Goal: Information Seeking & Learning: Compare options

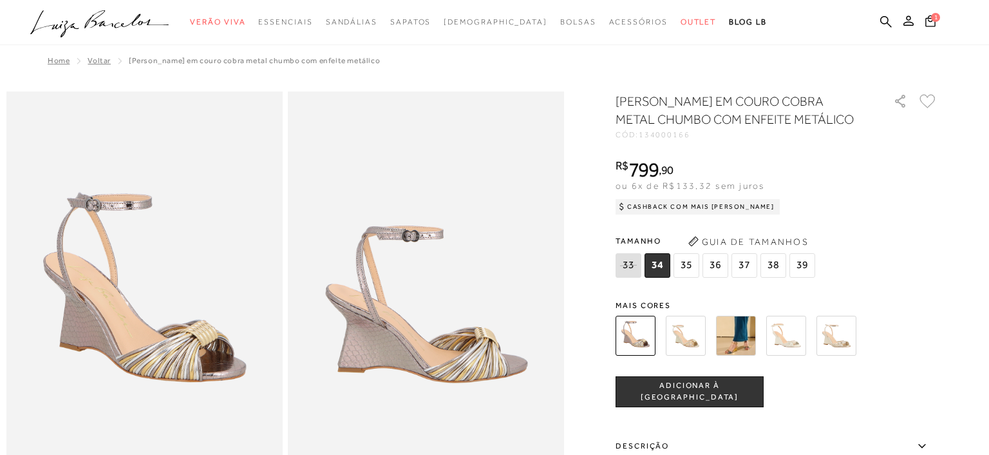
click at [672, 340] on img at bounding box center [686, 336] width 40 height 40
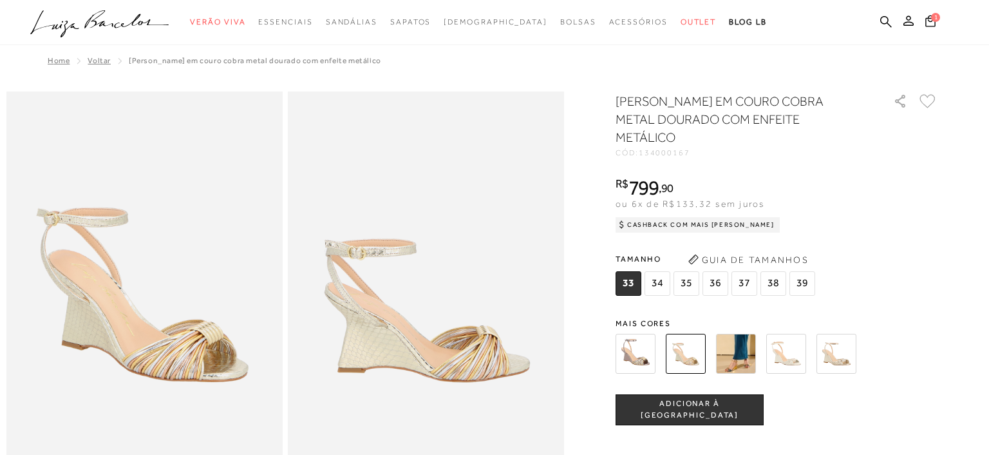
click at [786, 366] on img at bounding box center [786, 354] width 40 height 40
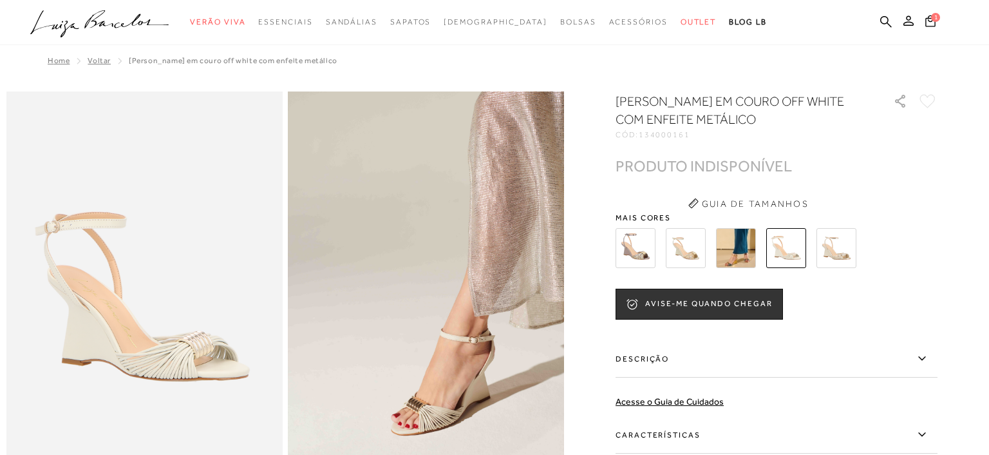
click at [831, 243] on img at bounding box center [837, 248] width 40 height 40
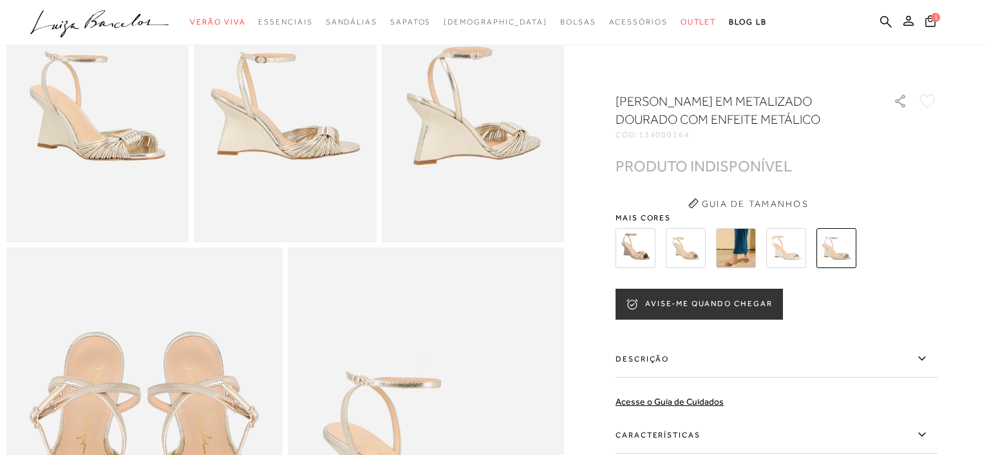
scroll to position [612, 0]
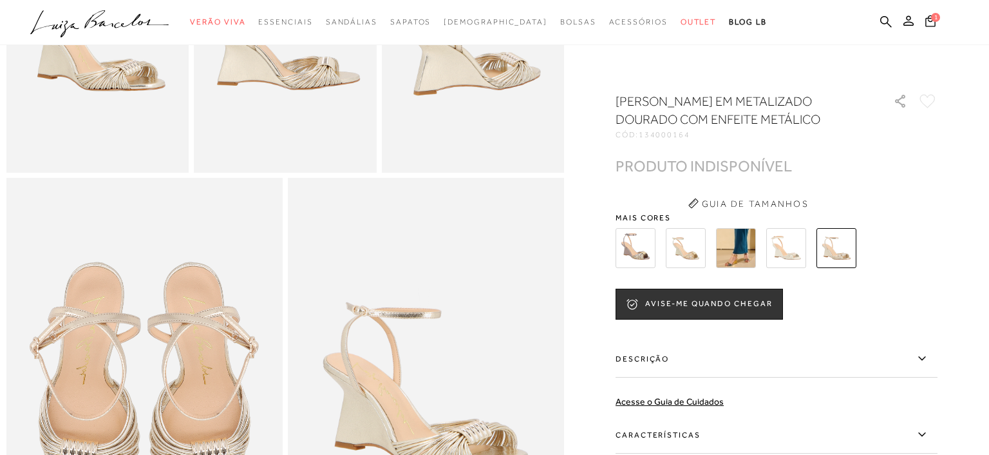
click at [632, 375] on label "Descrição" at bounding box center [777, 358] width 322 height 37
click at [0, 0] on input "Descrição" at bounding box center [0, 0] width 0 height 0
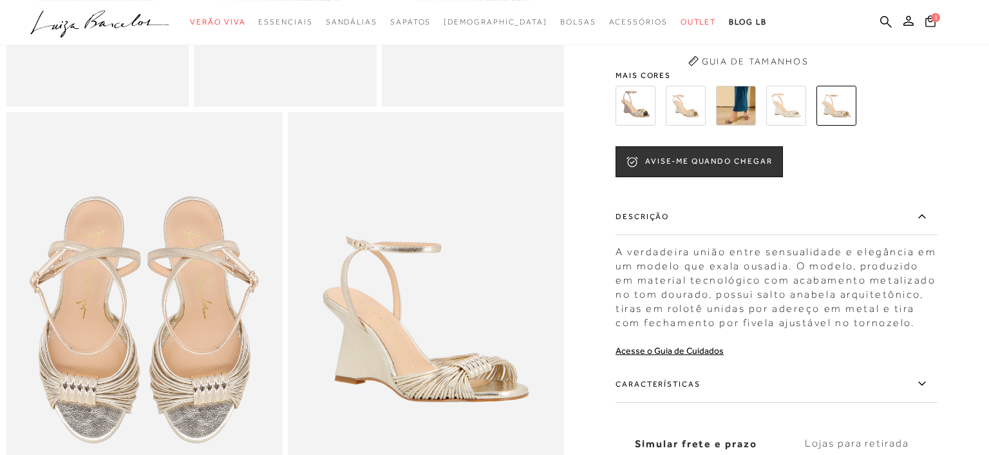
scroll to position [680, 0]
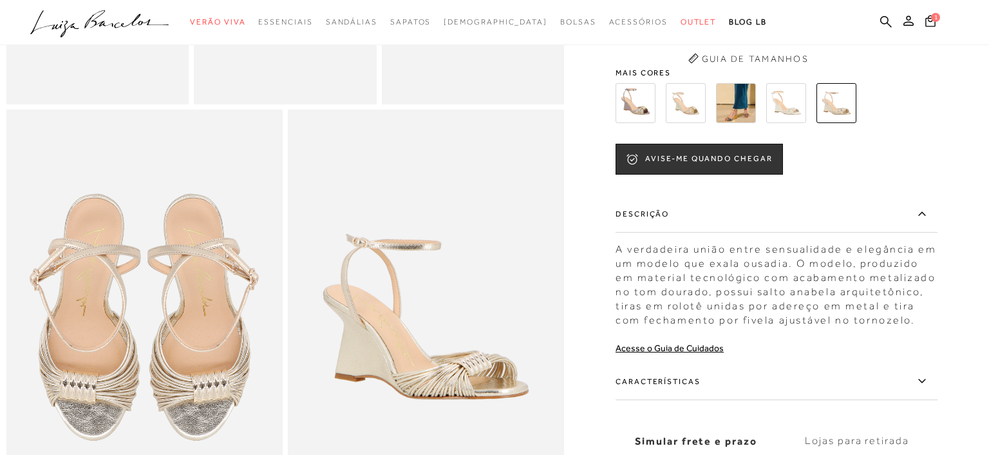
drag, startPoint x: 825, startPoint y: 189, endPoint x: 859, endPoint y: 208, distance: 39.2
click at [824, 188] on div "SANDÁLIA ANABELA EM METALIZADO DOURADO COM ENFEITE METÁLICO CÓD: 134000164 × É …" at bounding box center [777, 235] width 322 height 577
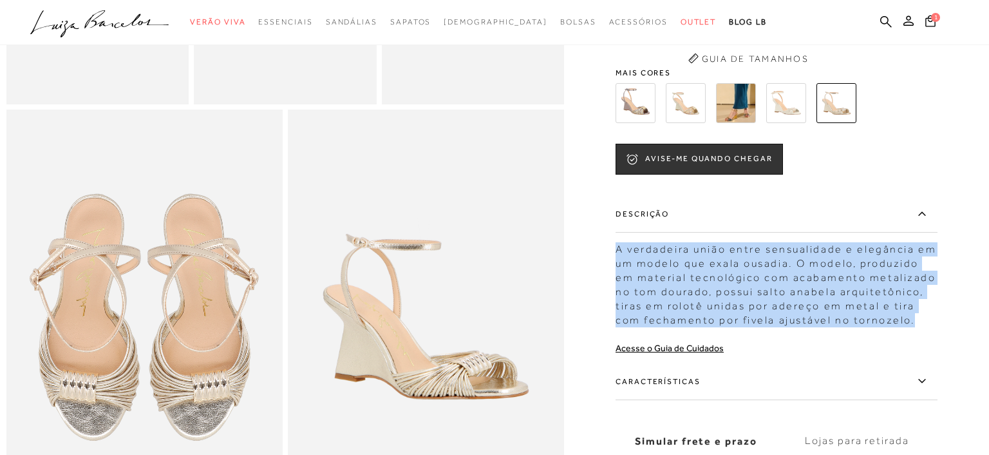
drag, startPoint x: 607, startPoint y: 245, endPoint x: 942, endPoint y: 316, distance: 342.3
copy div "A verdadeira união entre sensualidade e elegância em um modelo que exala ousadi…"
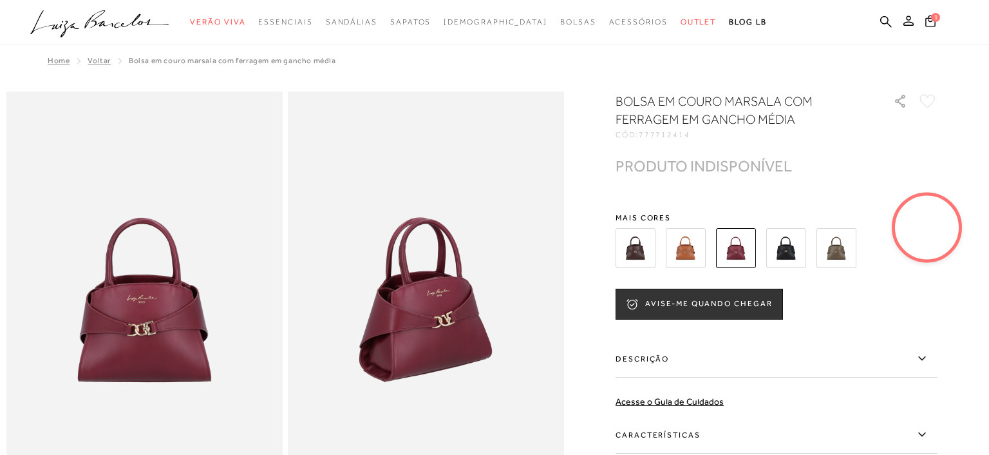
click at [694, 247] on img at bounding box center [686, 248] width 40 height 40
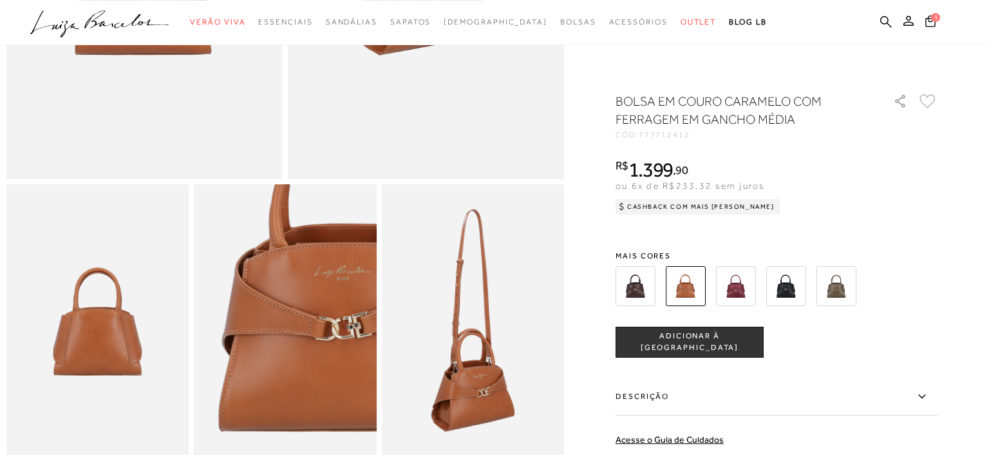
scroll to position [544, 0]
